Goal: Information Seeking & Learning: Learn about a topic

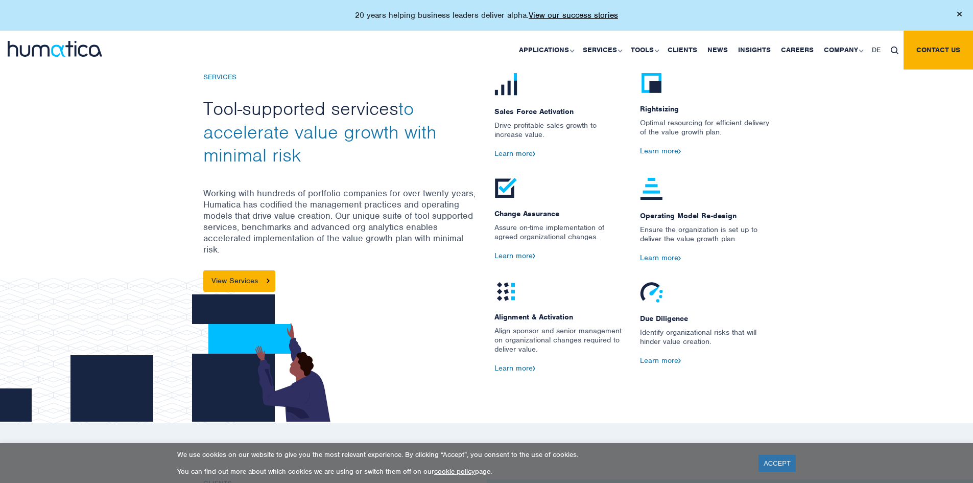
scroll to position [1174, 0]
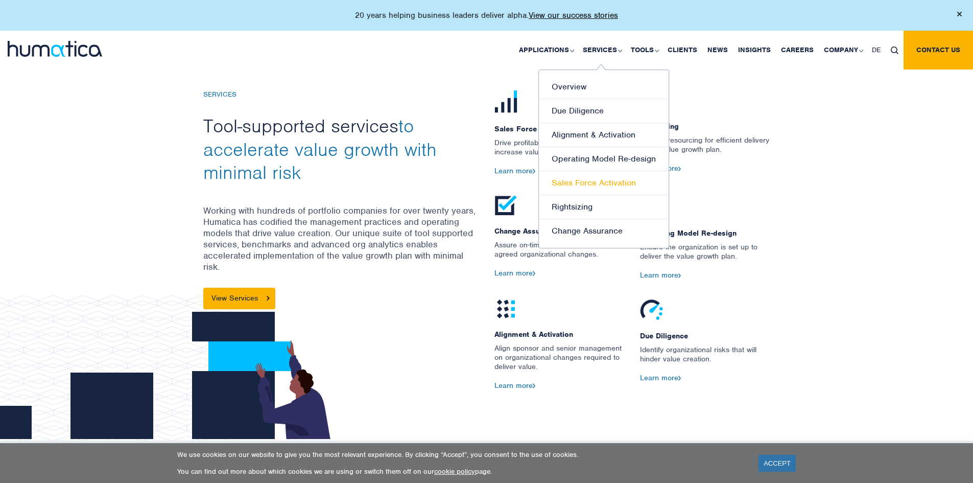
click at [572, 186] on link "Sales Force Activation" at bounding box center [604, 183] width 130 height 24
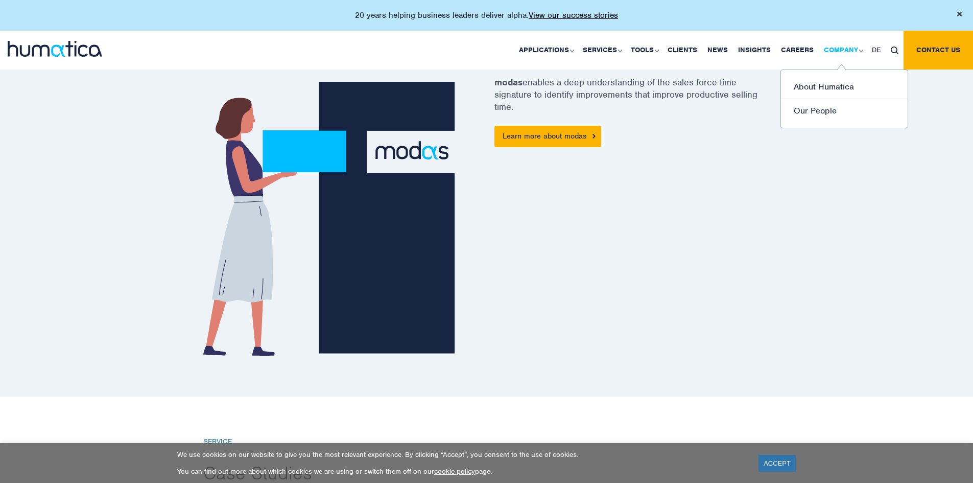
scroll to position [715, 0]
